Goal: Transaction & Acquisition: Book appointment/travel/reservation

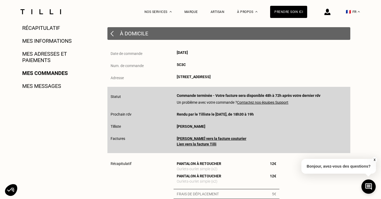
scroll to position [127, 0]
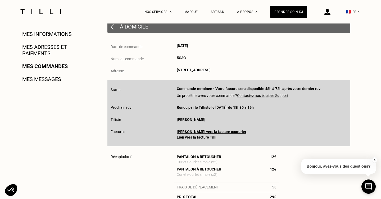
click at [182, 120] on span "[PERSON_NAME]" at bounding box center [191, 120] width 29 height 4
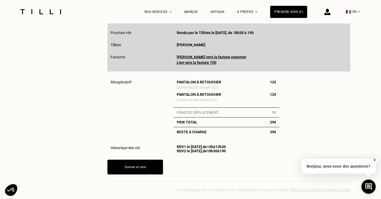
scroll to position [202, 0]
click at [294, 11] on div "Prendre soin ici" at bounding box center [288, 12] width 37 height 12
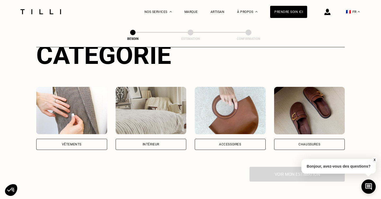
scroll to position [77, 0]
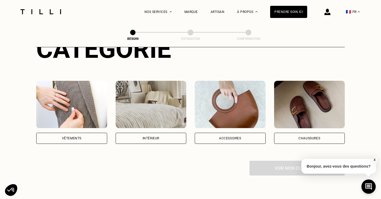
click at [82, 133] on div "Vêtements" at bounding box center [71, 138] width 71 height 11
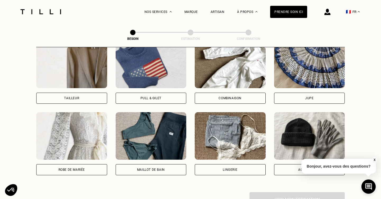
scroll to position [332, 0]
click at [93, 61] on img at bounding box center [71, 64] width 71 height 48
select select "FR"
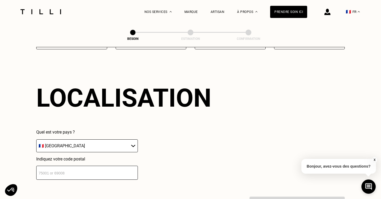
scroll to position [459, 0]
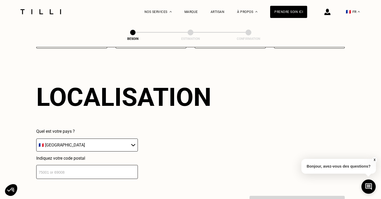
click at [61, 167] on input "number" at bounding box center [87, 172] width 102 height 14
type input "69006"
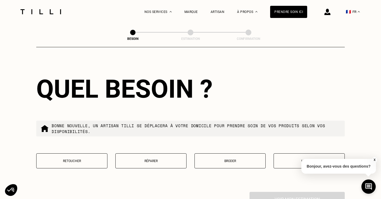
scroll to position [599, 0]
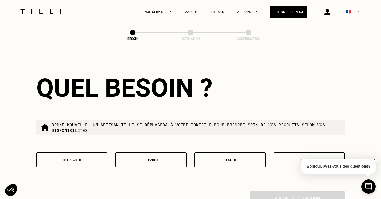
click at [73, 153] on button "Retoucher" at bounding box center [71, 160] width 71 height 15
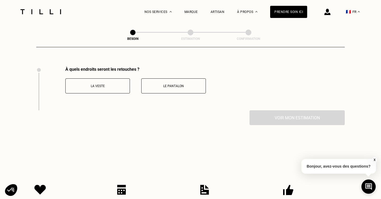
scroll to position [725, 0]
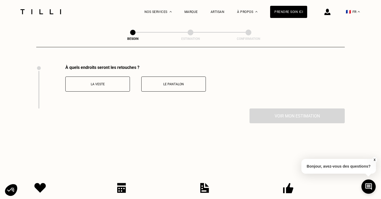
click at [185, 83] on p "Le pantalon" at bounding box center [173, 85] width 59 height 4
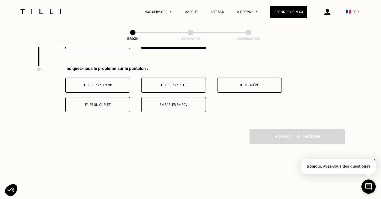
scroll to position [769, 0]
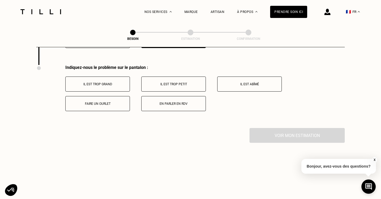
click at [93, 83] on p "Il est trop grand" at bounding box center [97, 85] width 59 height 4
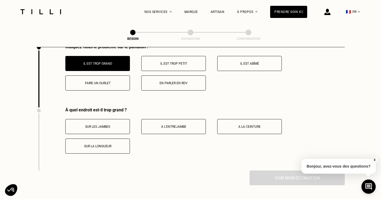
scroll to position [787, 0]
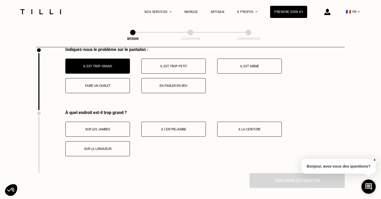
click at [103, 84] on button "Faire un ourlet" at bounding box center [97, 85] width 65 height 15
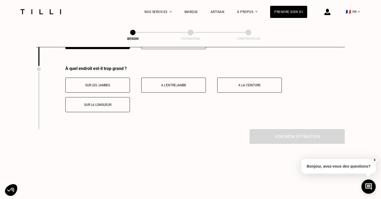
scroll to position [832, 0]
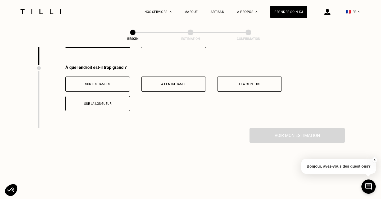
click at [247, 83] on p "A la ceinture" at bounding box center [249, 85] width 59 height 4
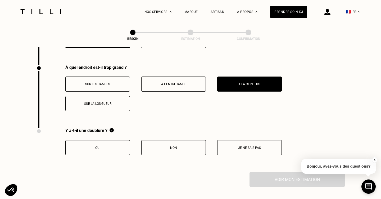
click at [96, 101] on button "Sur la longueur" at bounding box center [97, 103] width 65 height 15
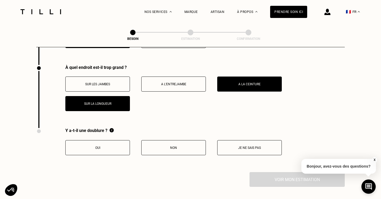
click at [260, 146] on p "Je ne sais pas" at bounding box center [249, 148] width 59 height 4
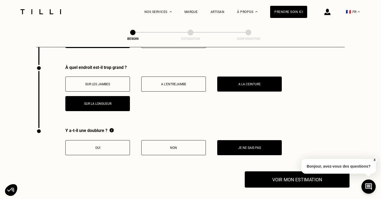
click at [271, 172] on button "Voir mon estimation" at bounding box center [297, 180] width 105 height 16
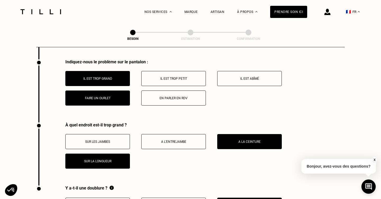
scroll to position [773, 0]
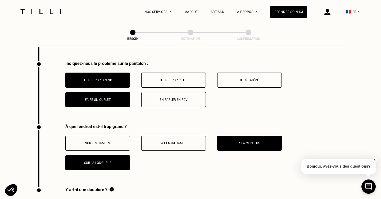
click at [107, 98] on p "Faire un ourlet" at bounding box center [97, 100] width 59 height 4
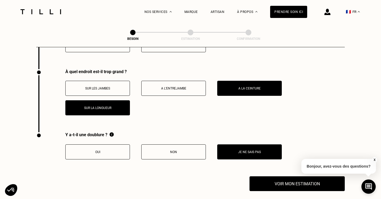
scroll to position [832, 0]
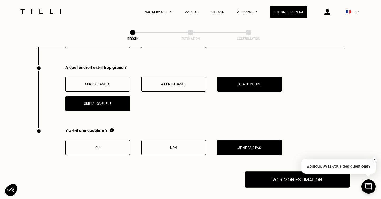
click at [257, 175] on button "Voir mon estimation" at bounding box center [297, 180] width 105 height 16
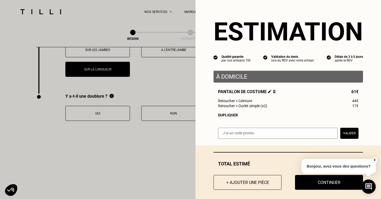
scroll to position [4, 0]
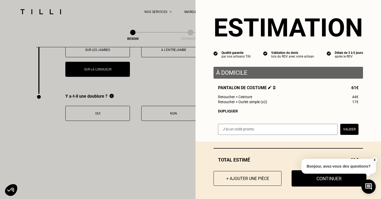
click at [333, 180] on button "Continuer" at bounding box center [328, 179] width 75 height 16
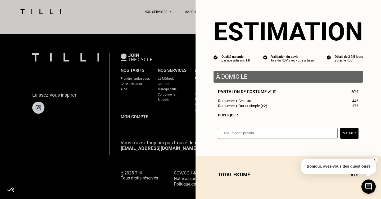
scroll to position [0, 0]
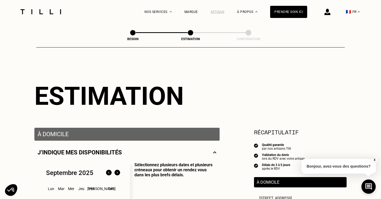
click at [216, 11] on div "Artisan" at bounding box center [218, 12] width 14 height 4
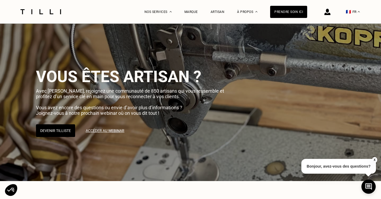
click at [330, 13] on img at bounding box center [327, 12] width 6 height 6
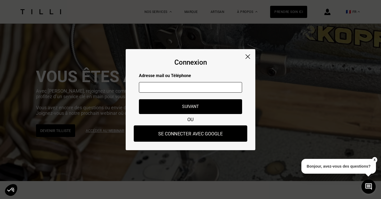
click at [200, 137] on button "Se connecter avec Google" at bounding box center [190, 134] width 113 height 16
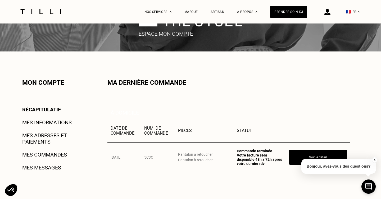
scroll to position [35, 0]
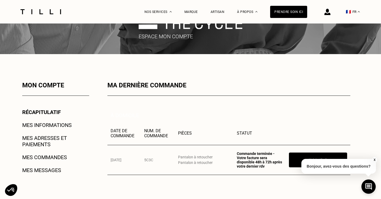
click at [33, 168] on link "Mes messages" at bounding box center [41, 170] width 39 height 6
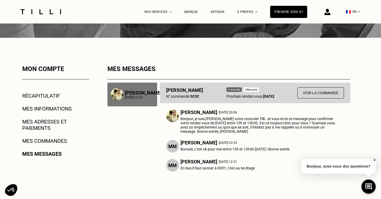
scroll to position [55, 0]
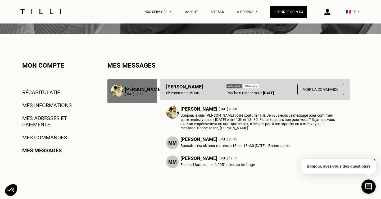
click at [125, 92] on p "[DATE] 12:51" at bounding box center [143, 94] width 37 height 4
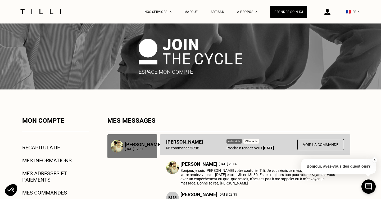
click at [138, 147] on p "[PERSON_NAME]" at bounding box center [143, 145] width 37 height 6
click at [198, 147] on b "5C3C" at bounding box center [194, 148] width 9 height 4
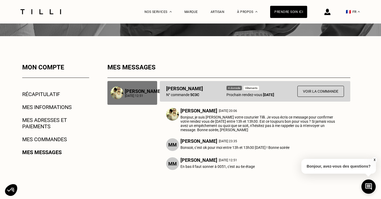
scroll to position [54, 0]
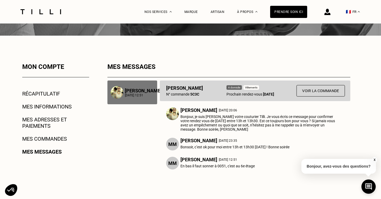
click at [321, 90] on button "Voir la commande" at bounding box center [320, 91] width 48 height 12
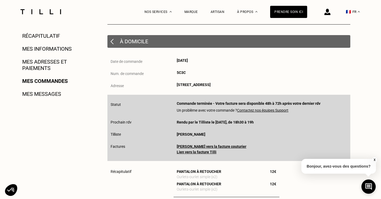
scroll to position [114, 0]
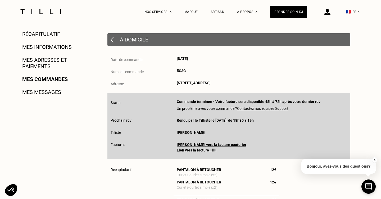
click at [180, 133] on span "[PERSON_NAME]" at bounding box center [191, 133] width 29 height 4
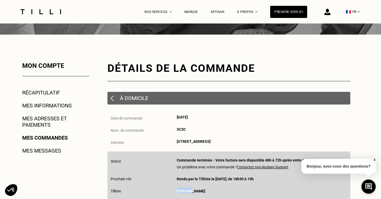
scroll to position [1, 0]
